Goal: Navigation & Orientation: Find specific page/section

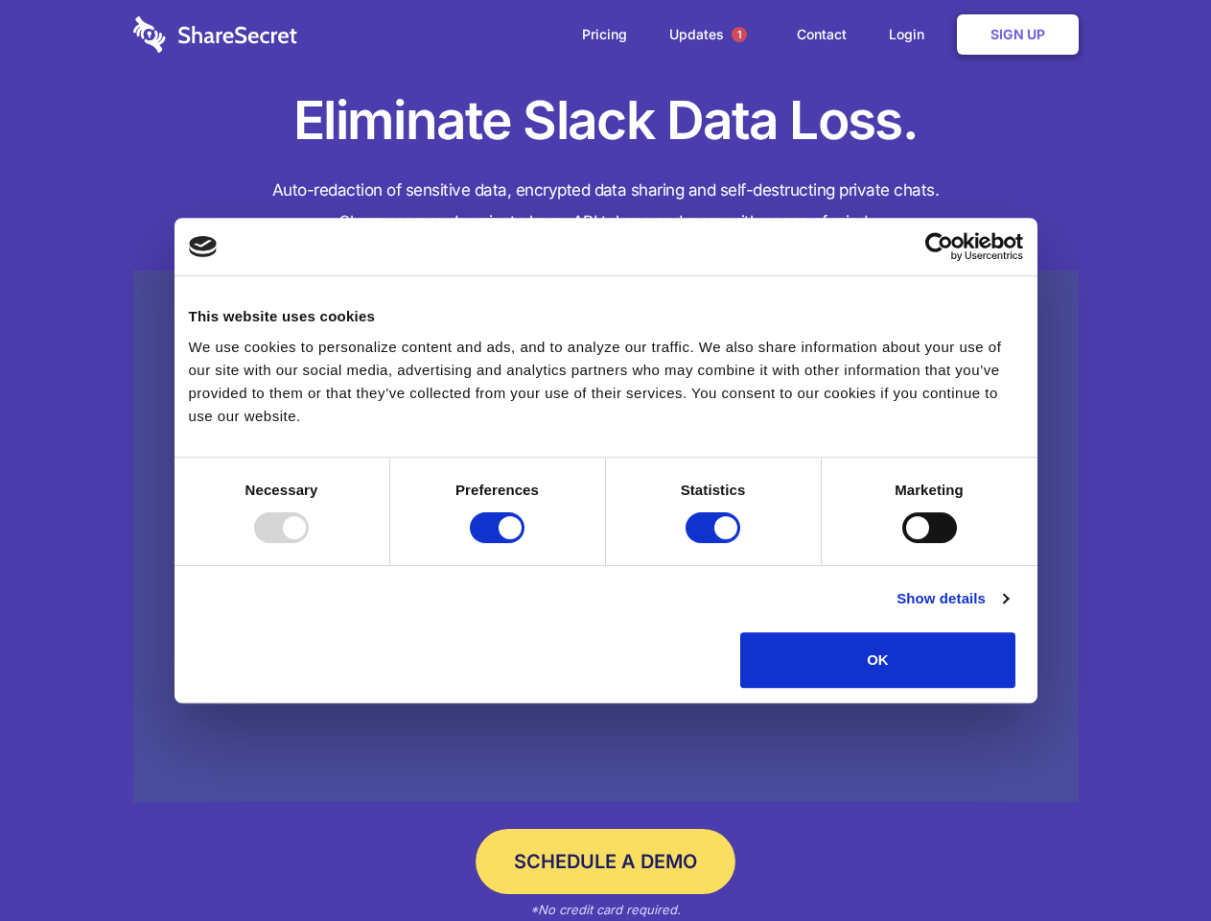
click at [309, 543] on div at bounding box center [281, 527] width 55 height 31
click at [525, 543] on input "Preferences" at bounding box center [497, 527] width 55 height 31
checkbox input "false"
click at [715, 543] on input "Statistics" at bounding box center [713, 527] width 55 height 31
checkbox input "false"
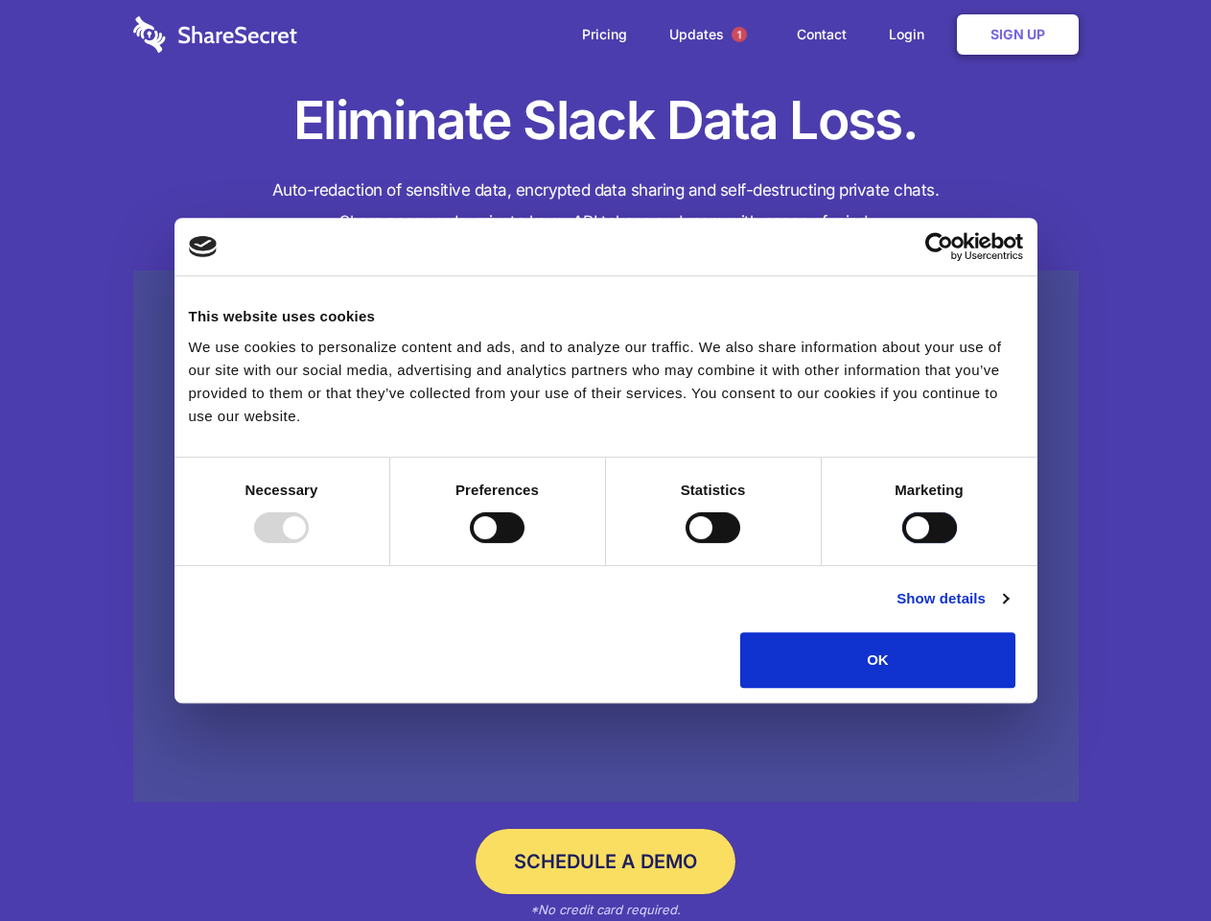
click at [902, 543] on input "Marketing" at bounding box center [929, 527] width 55 height 31
checkbox input "true"
click at [1008, 610] on link "Show details" at bounding box center [952, 598] width 111 height 23
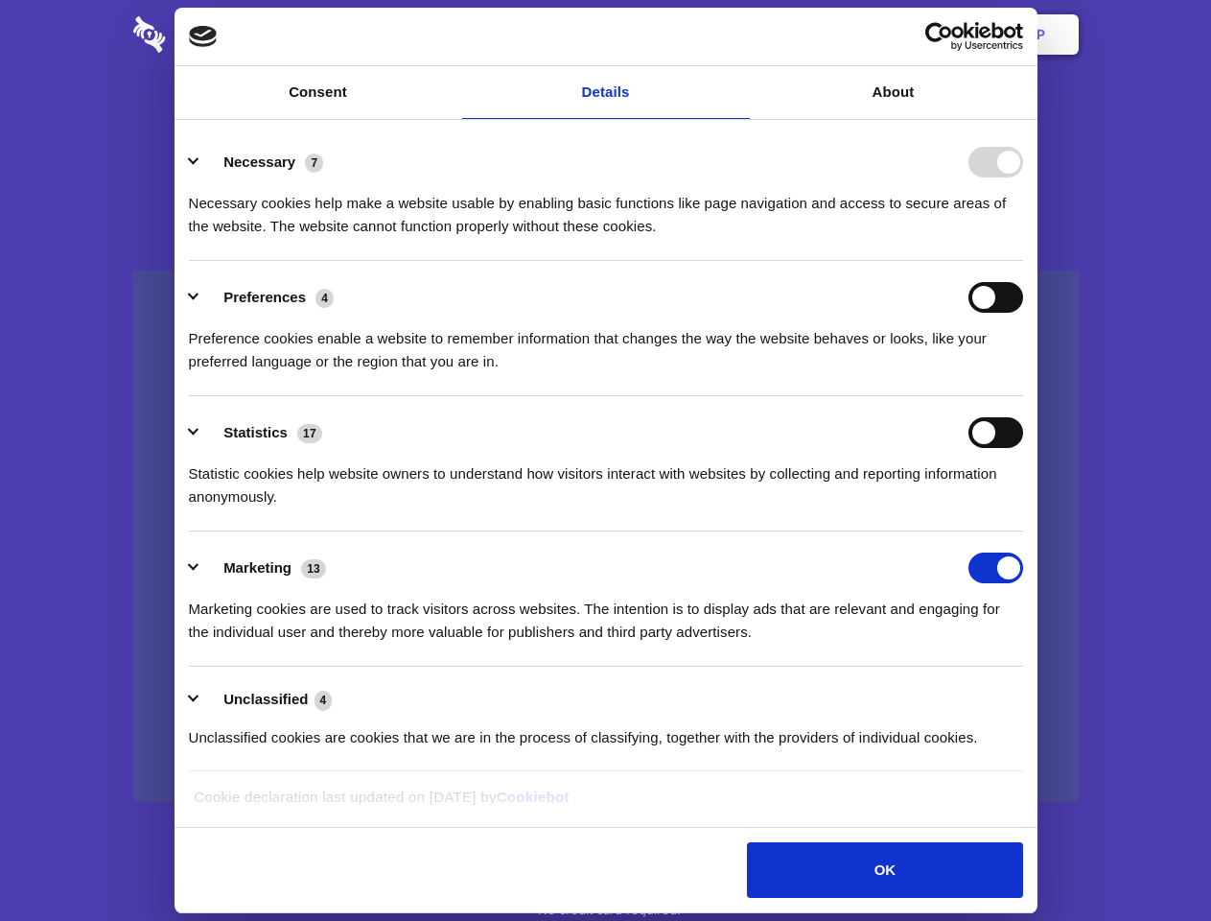
click at [1060, 694] on link at bounding box center [606, 536] width 946 height 532
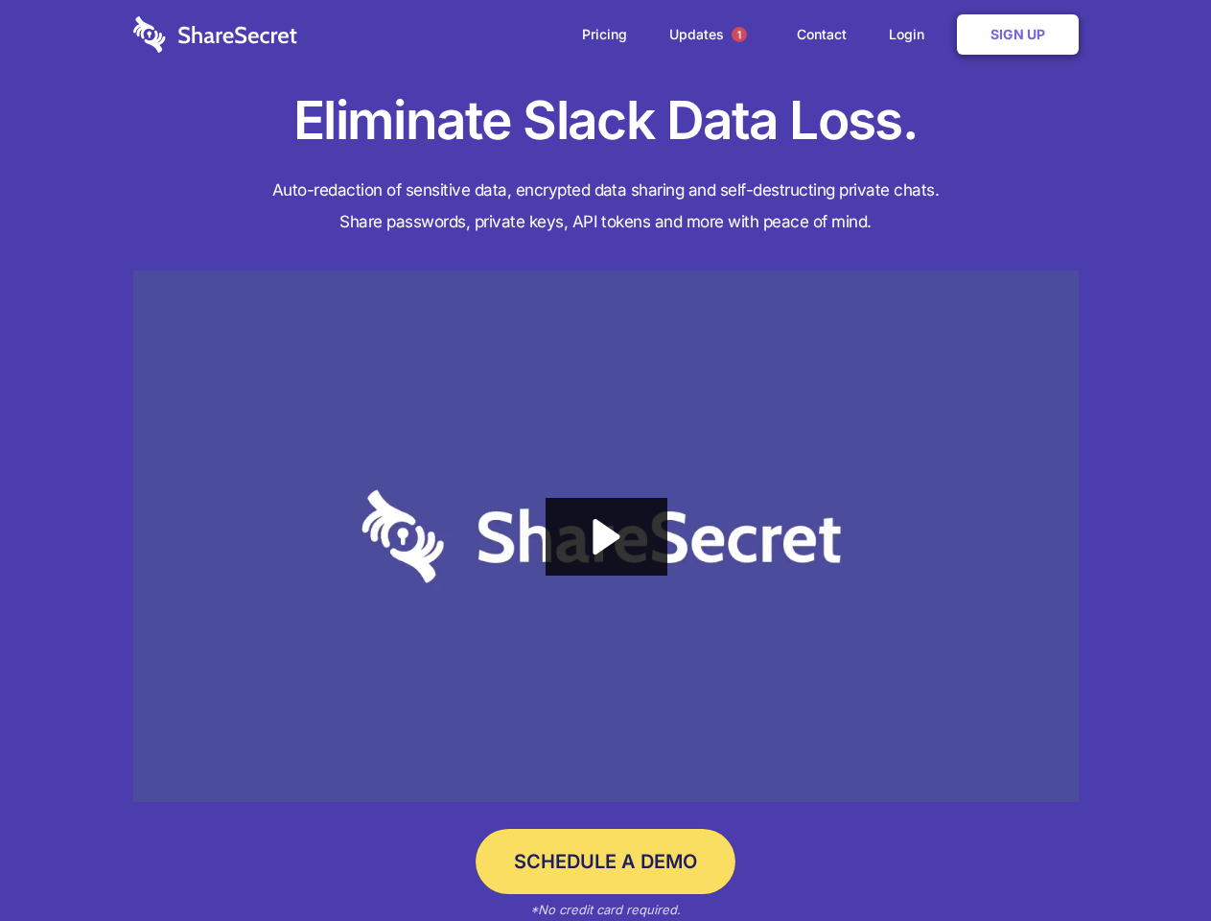
click at [738, 35] on span "1" at bounding box center [739, 34] width 15 height 15
